Goal: Check status: Check status

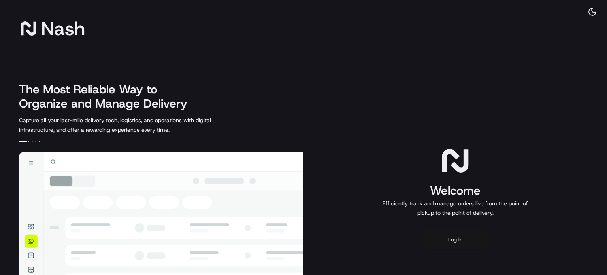
click at [458, 249] on button "Log in" at bounding box center [455, 239] width 63 height 19
